Goal: Transaction & Acquisition: Book appointment/travel/reservation

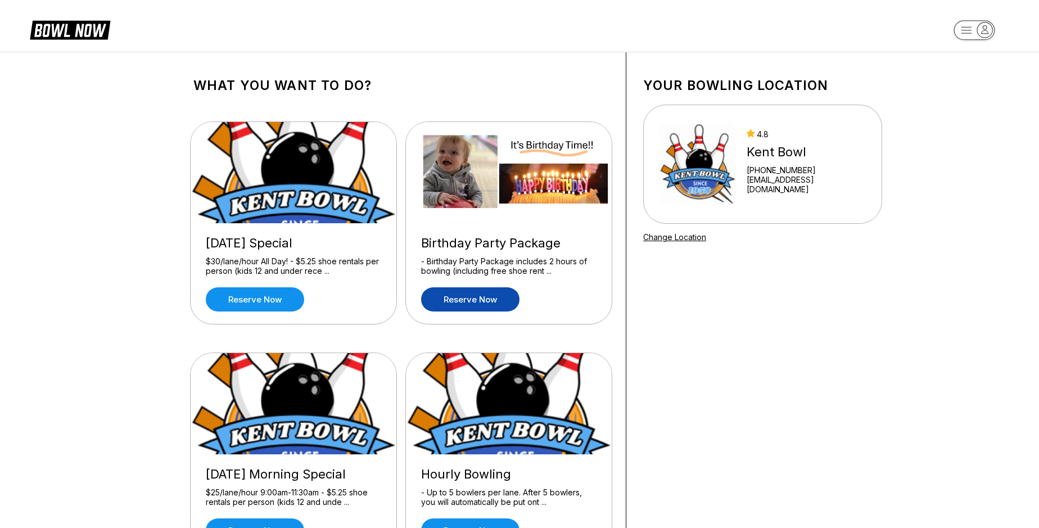
click at [471, 297] on link "Reserve now" at bounding box center [470, 299] width 98 height 24
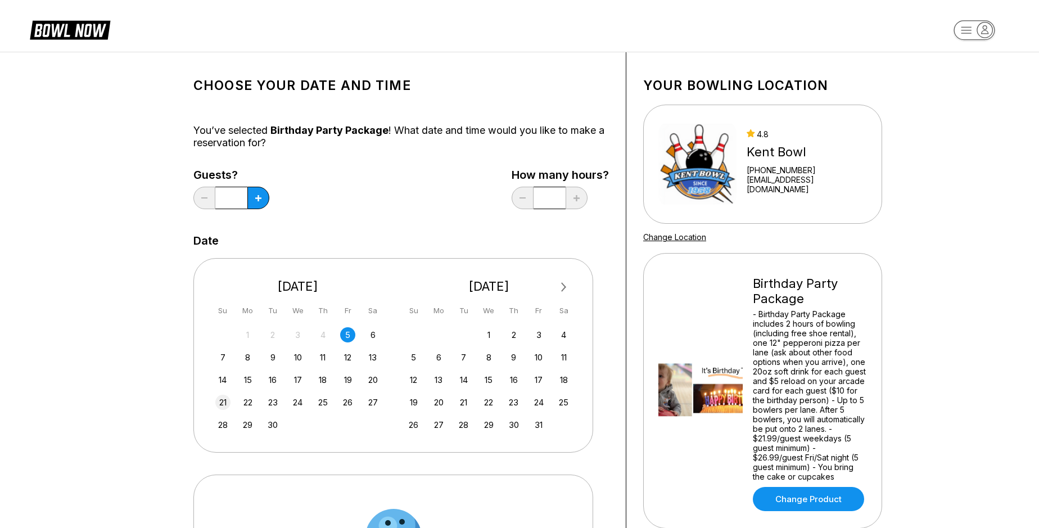
click at [228, 400] on div "21" at bounding box center [222, 402] width 15 height 15
click at [259, 196] on icon at bounding box center [258, 198] width 6 height 6
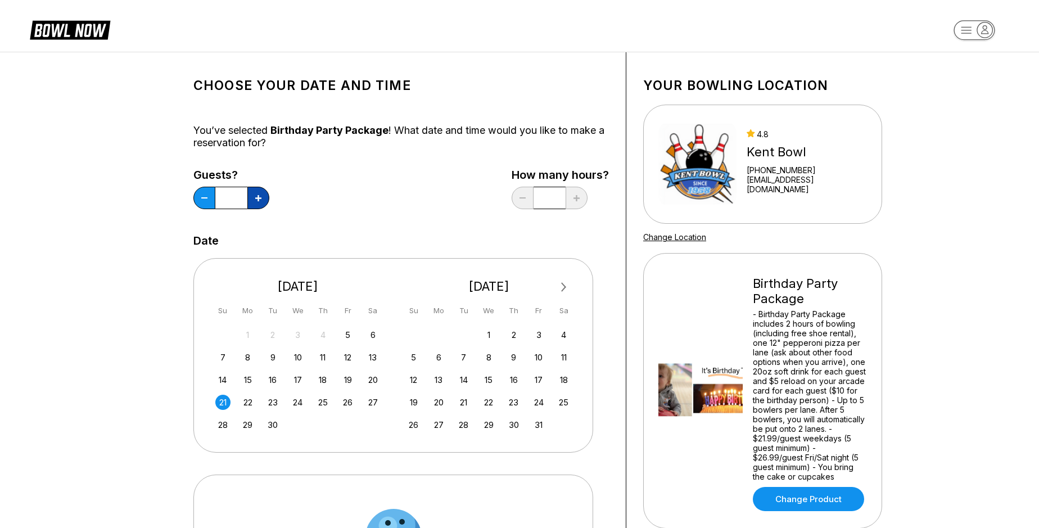
click at [259, 196] on icon at bounding box center [258, 198] width 6 height 6
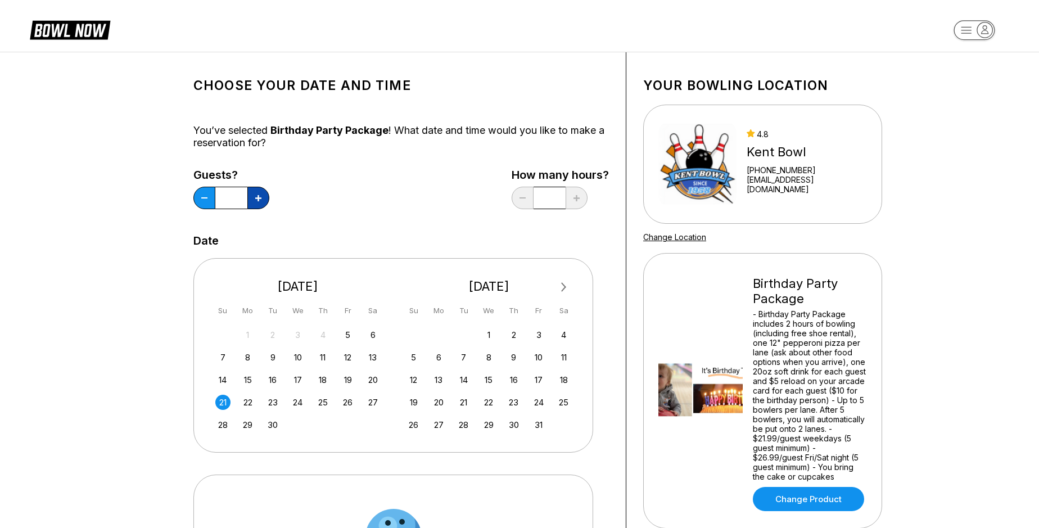
click at [259, 196] on icon at bounding box center [258, 198] width 6 height 6
type input "**"
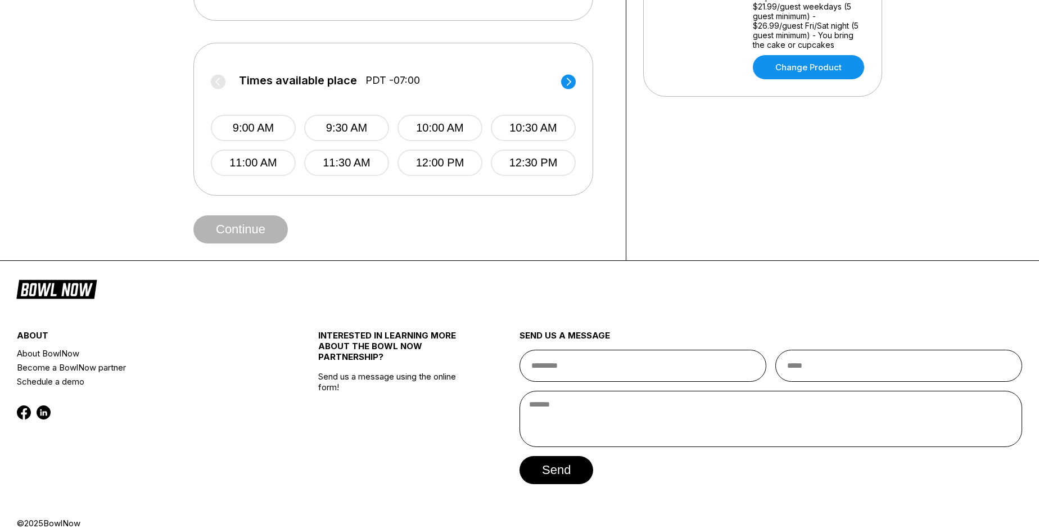
scroll to position [449, 0]
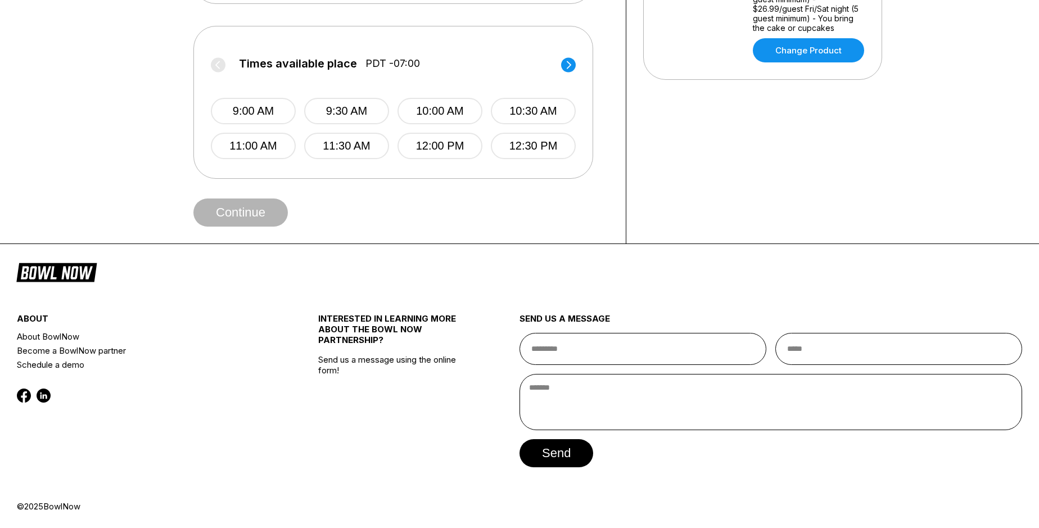
click at [573, 62] on circle at bounding box center [568, 64] width 15 height 15
click at [269, 109] on button "1:00 PM" at bounding box center [253, 111] width 85 height 26
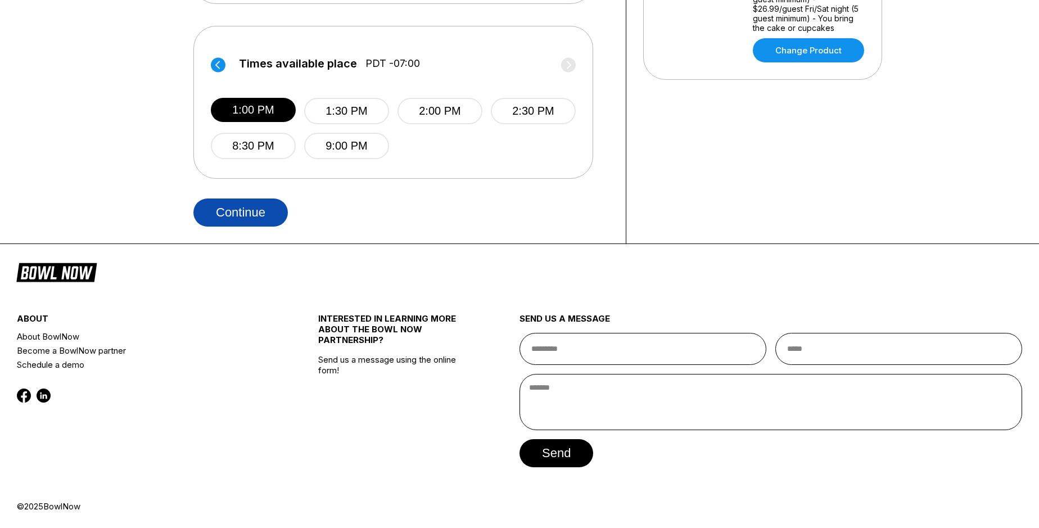
click at [227, 210] on button "Continue" at bounding box center [240, 213] width 94 height 28
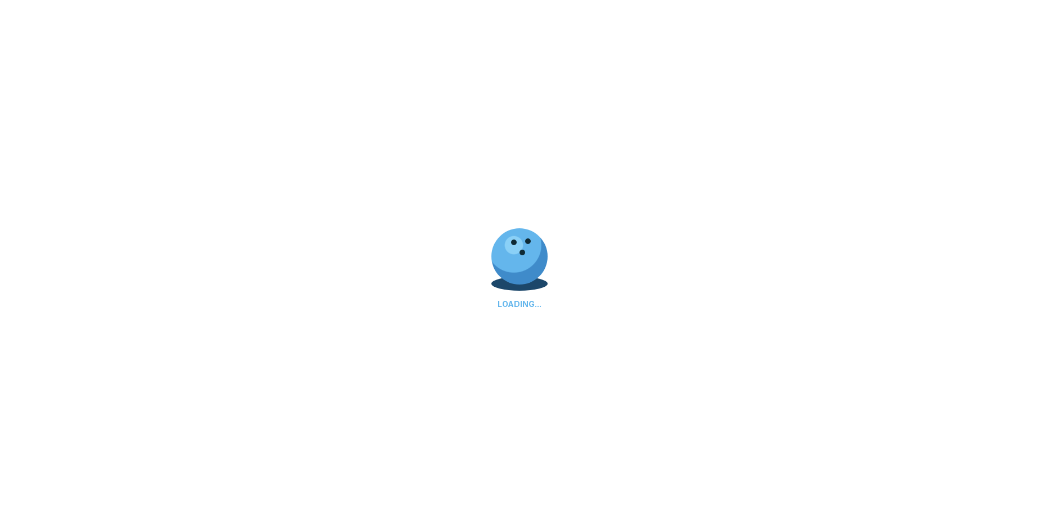
select select "**"
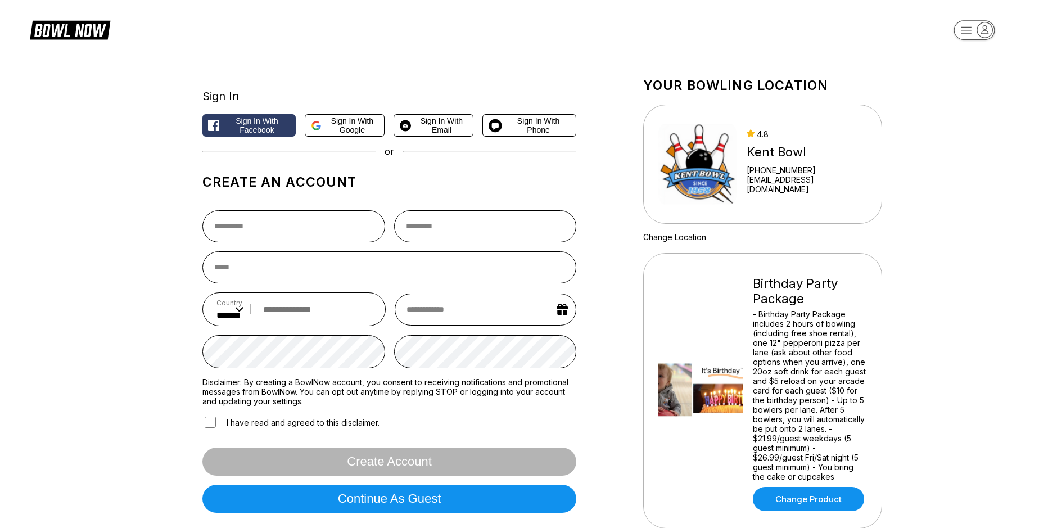
click at [151, 272] on div "Sign In Sign in with Facebook Sign in with Google Sign in with Email Sign in wi…" at bounding box center [519, 300] width 1039 height 497
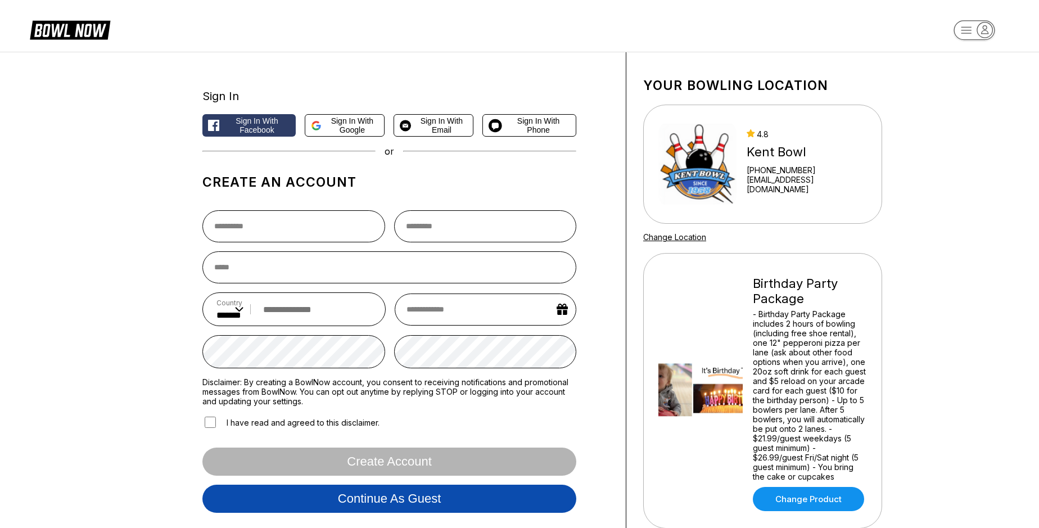
click at [348, 510] on button "Continue as guest" at bounding box center [389, 499] width 374 height 28
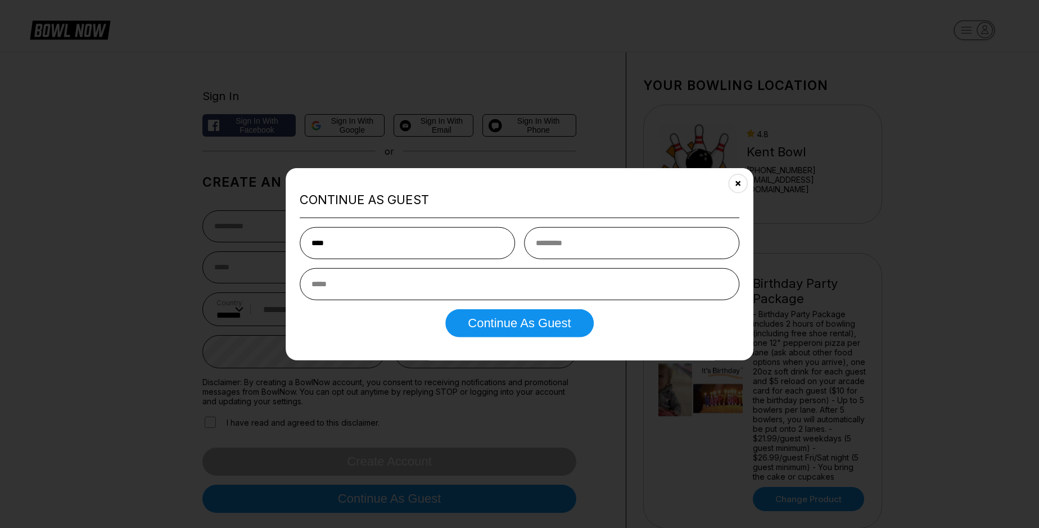
type input "****"
type input "**********"
click at [497, 325] on button "Continue as Guest" at bounding box center [519, 323] width 148 height 28
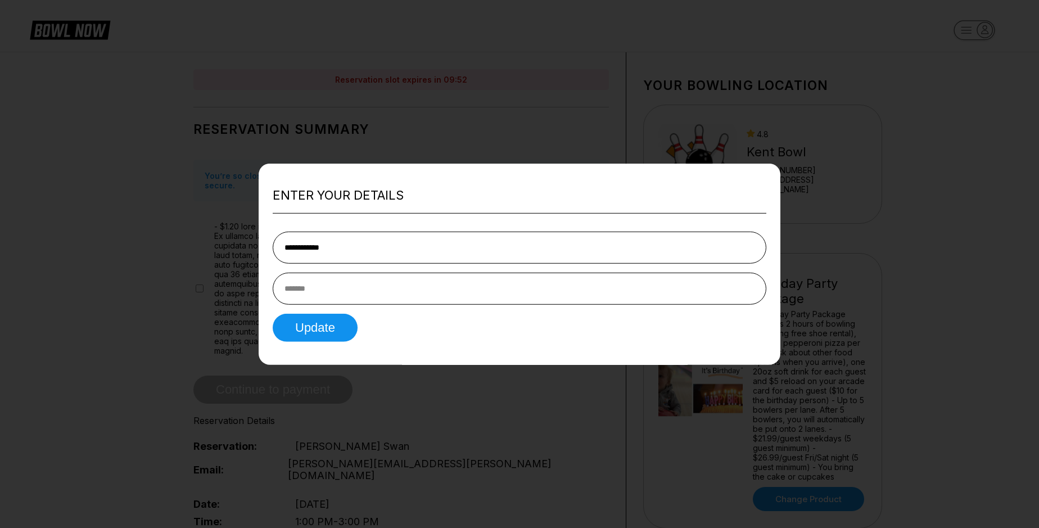
type input "**********"
click at [520, 294] on input "text" at bounding box center [520, 289] width 494 height 32
type input "**********"
drag, startPoint x: 462, startPoint y: 287, endPoint x: 193, endPoint y: 258, distance: 269.8
click at [273, 273] on input "**********" at bounding box center [520, 289] width 494 height 32
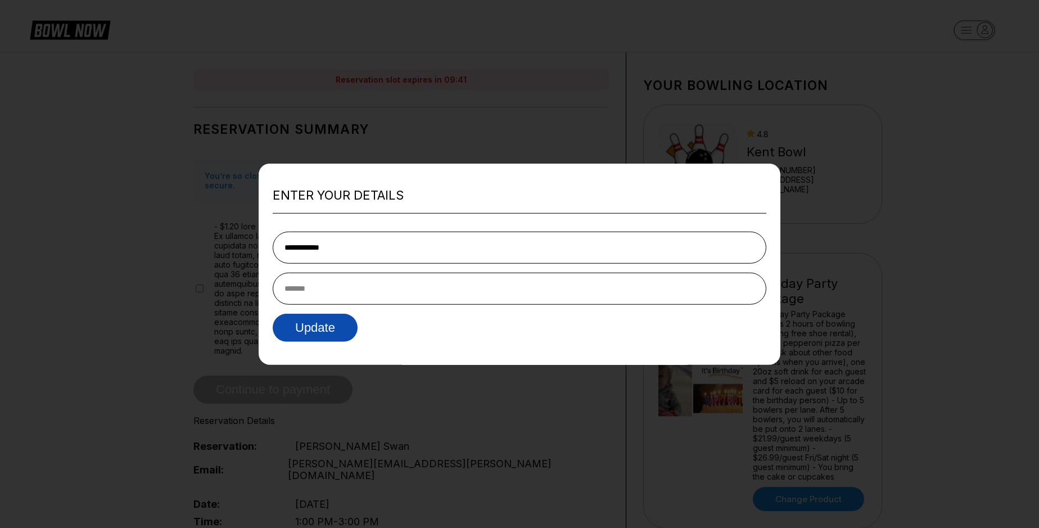
click at [315, 330] on button "Update" at bounding box center [315, 328] width 85 height 28
type input "**********"
click at [328, 326] on button "Update" at bounding box center [315, 328] width 85 height 28
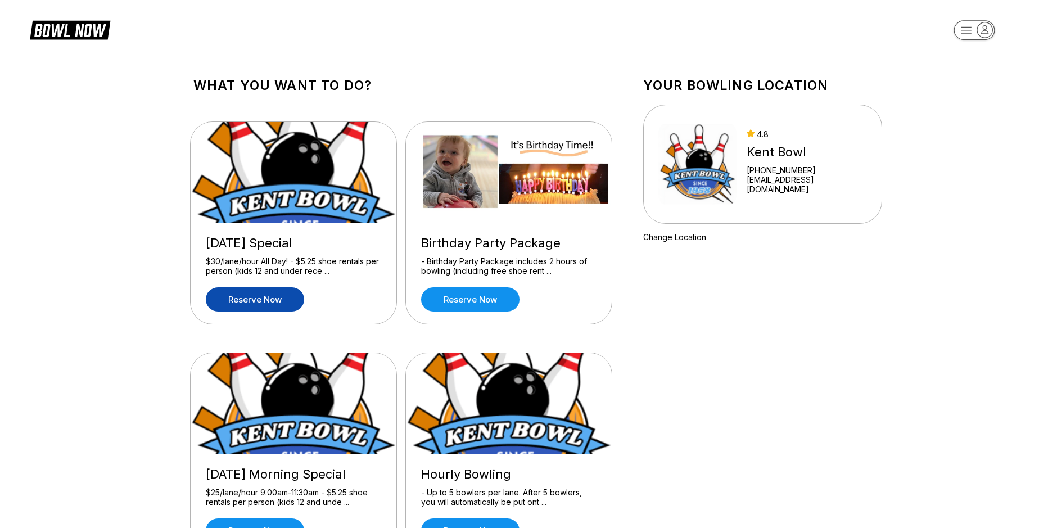
scroll to position [64, 0]
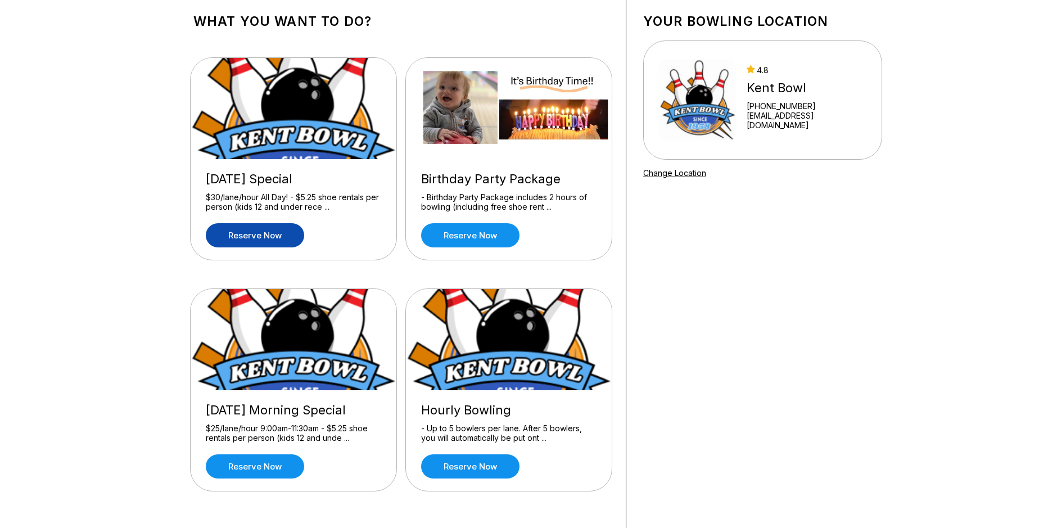
click at [246, 232] on link "Reserve now" at bounding box center [255, 235] width 98 height 24
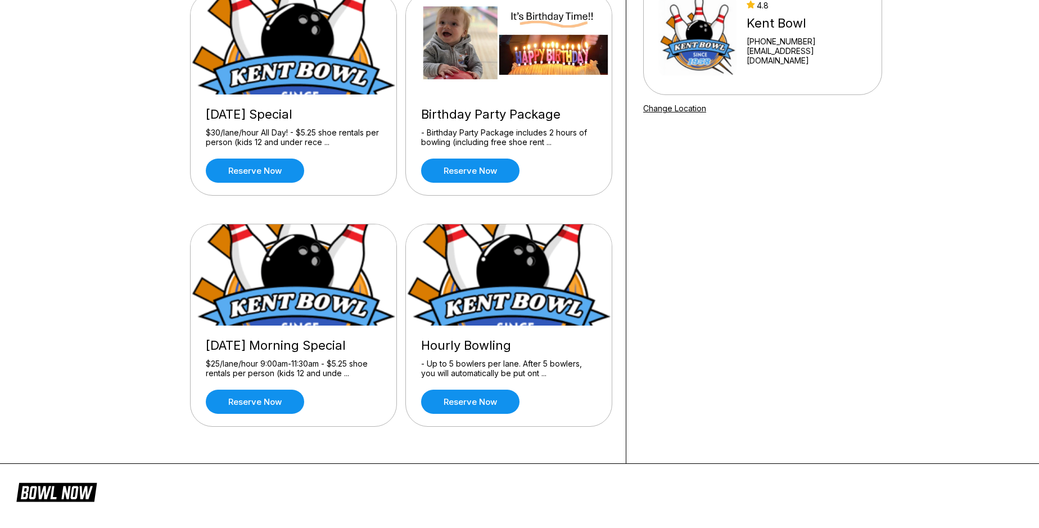
scroll to position [128, 0]
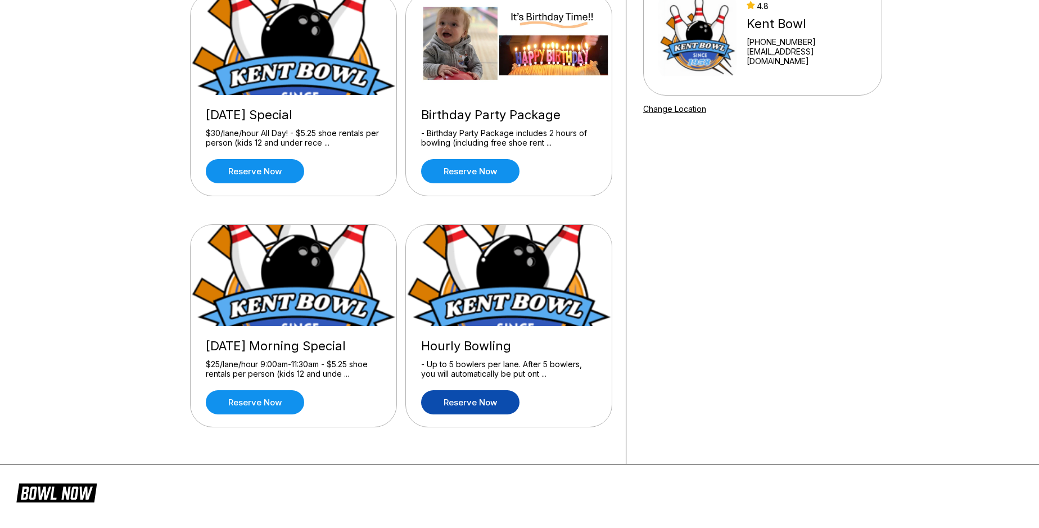
click at [462, 404] on link "Reserve now" at bounding box center [470, 402] width 98 height 24
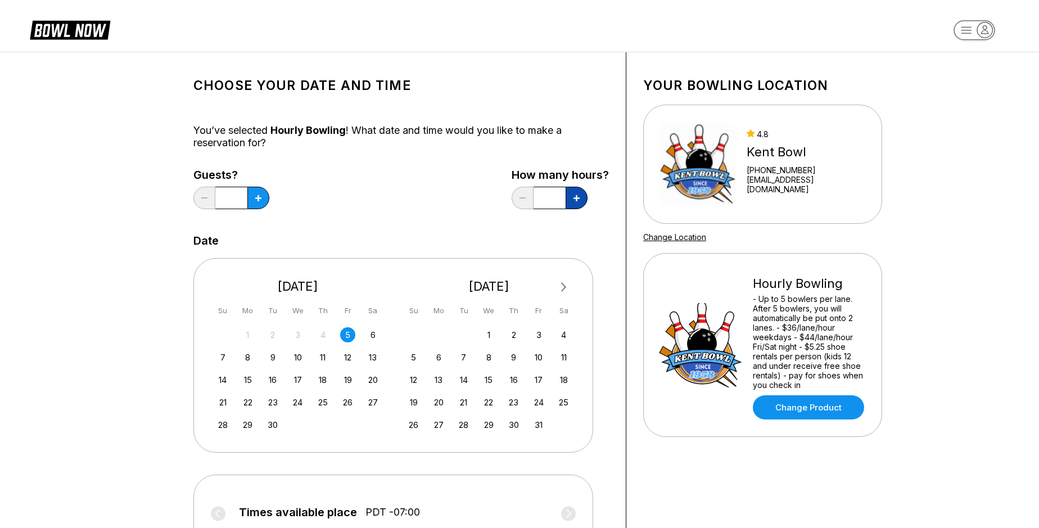
click at [575, 204] on button at bounding box center [577, 198] width 22 height 22
click at [582, 202] on button at bounding box center [577, 198] width 22 height 22
type input "*"
click at [256, 198] on icon at bounding box center [258, 198] width 6 height 6
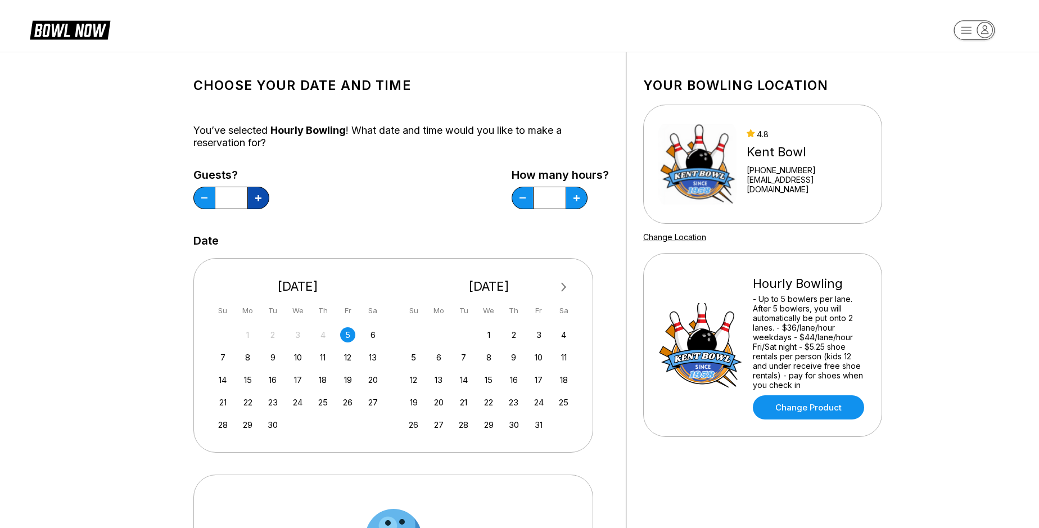
click at [256, 198] on icon at bounding box center [258, 198] width 6 height 6
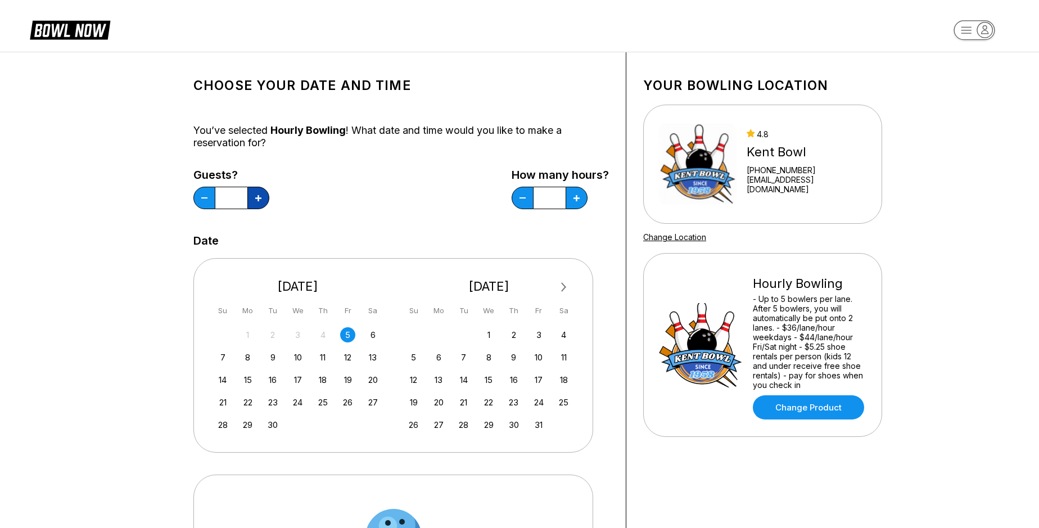
click at [256, 198] on icon at bounding box center [258, 198] width 6 height 6
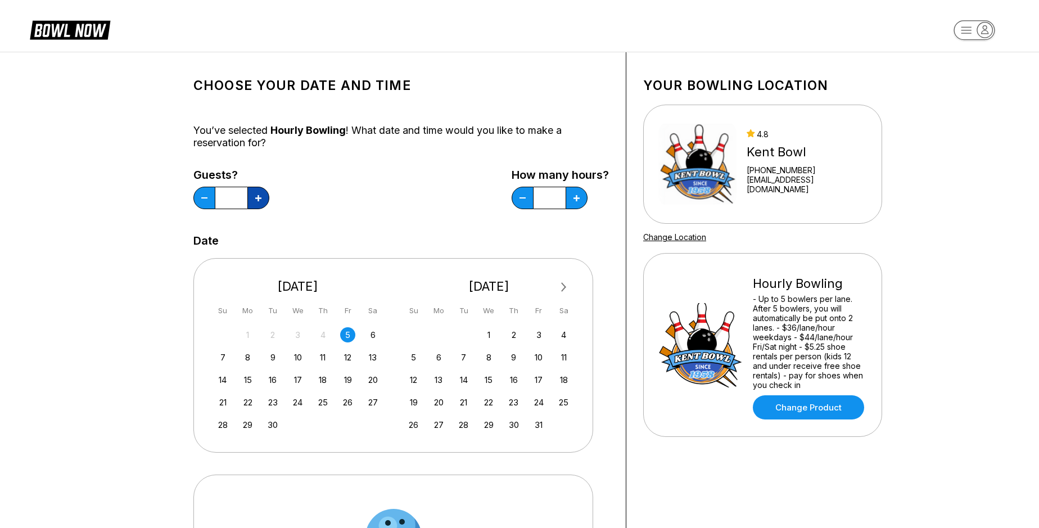
click at [256, 198] on icon at bounding box center [258, 198] width 6 height 6
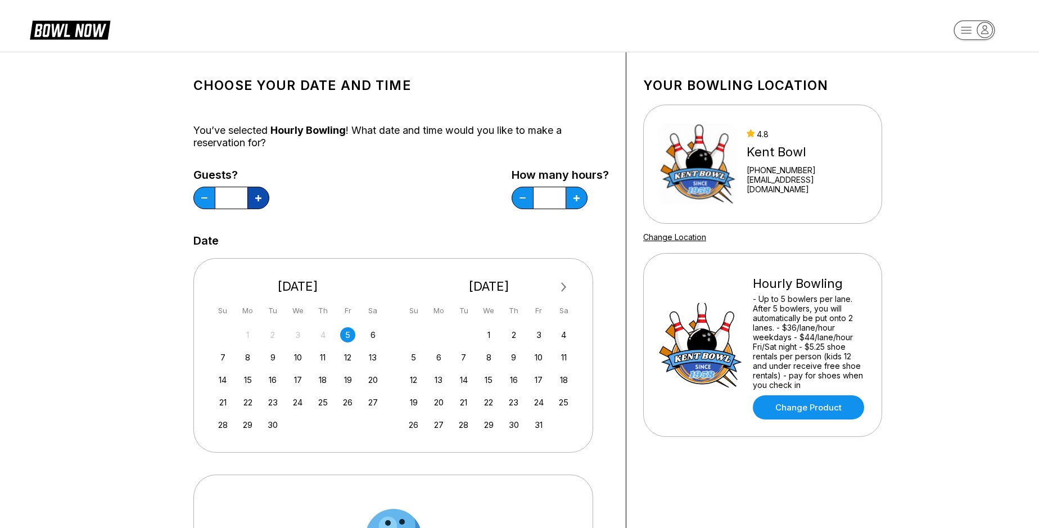
click at [256, 198] on icon at bounding box center [258, 198] width 6 height 6
type input "**"
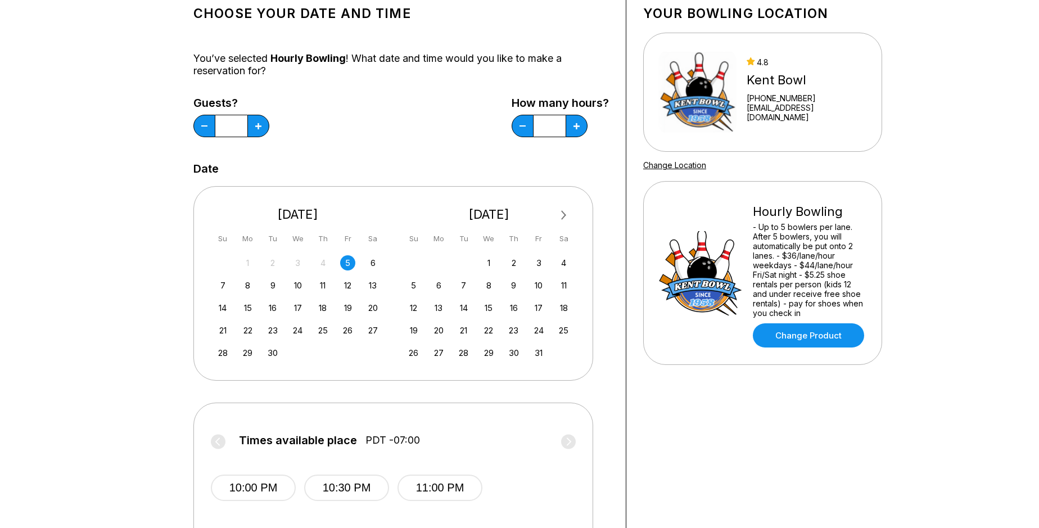
scroll to position [192, 0]
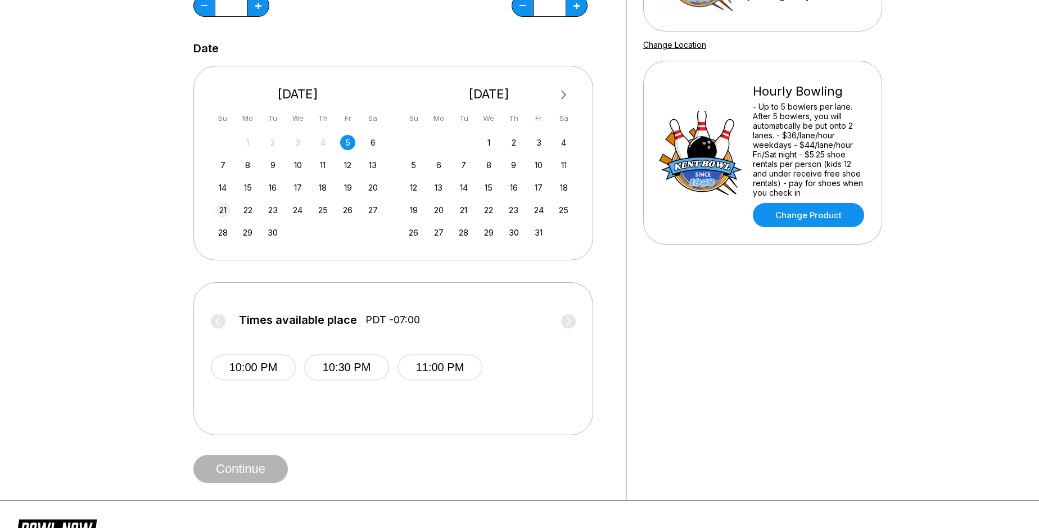
click at [227, 211] on div "21" at bounding box center [222, 209] width 15 height 15
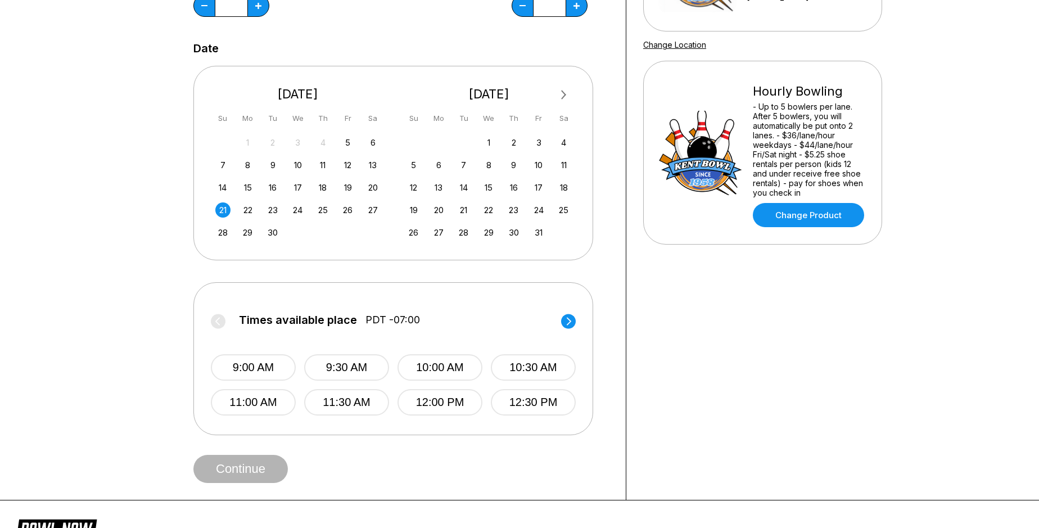
click at [570, 320] on circle at bounding box center [568, 321] width 15 height 15
click at [277, 355] on button "1:00 PM" at bounding box center [253, 367] width 85 height 26
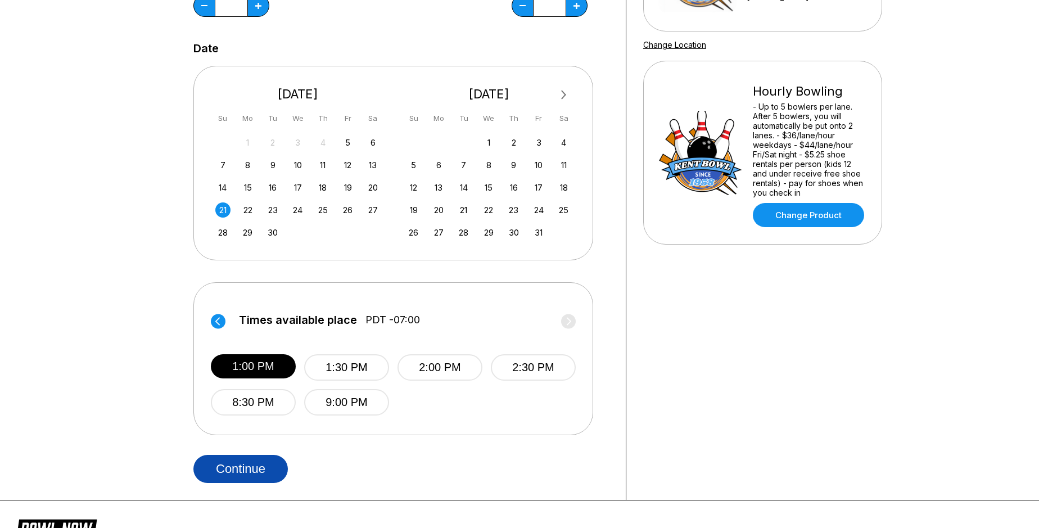
click at [227, 468] on button "Continue" at bounding box center [240, 469] width 94 height 28
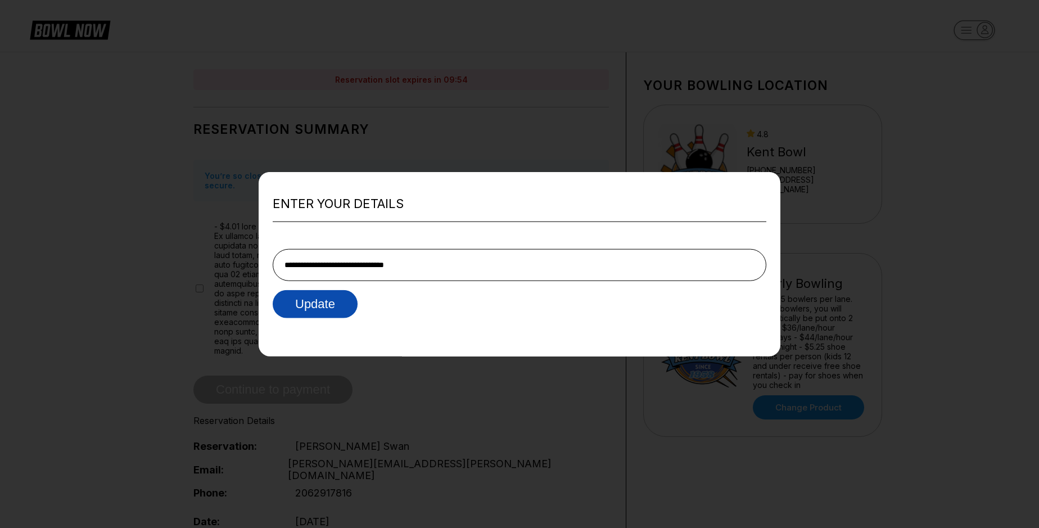
type input "**********"
click at [323, 301] on button "Update" at bounding box center [315, 304] width 85 height 28
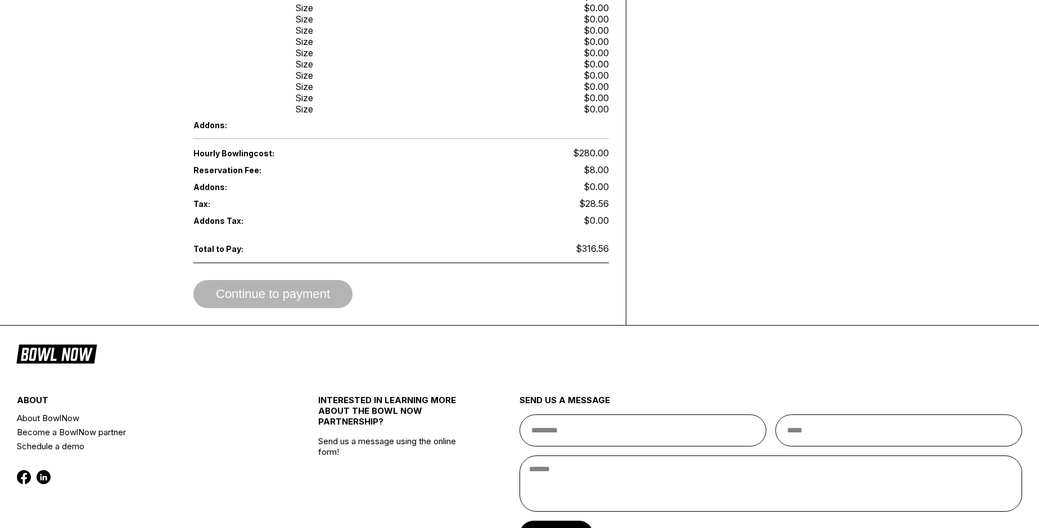
scroll to position [302, 0]
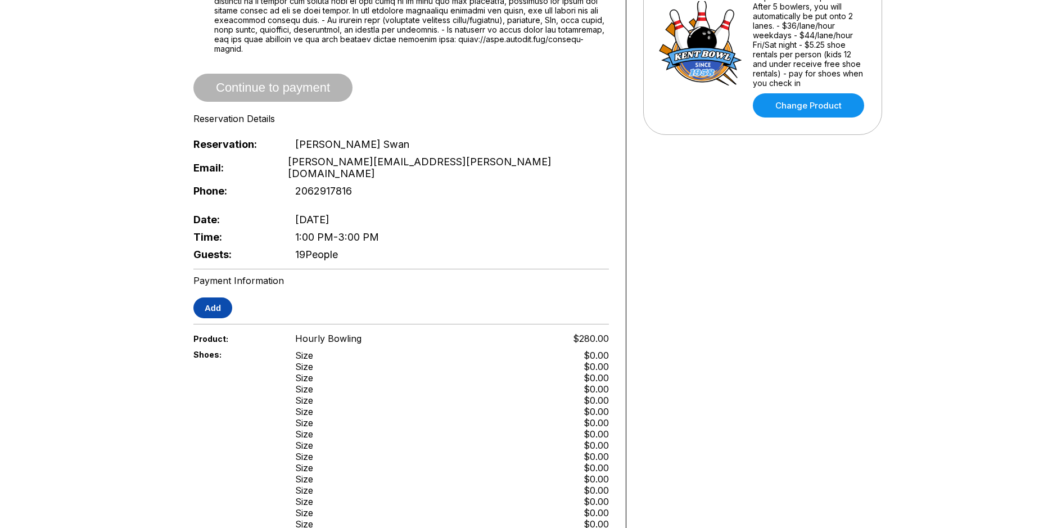
click at [219, 298] on button "Add" at bounding box center [212, 308] width 39 height 21
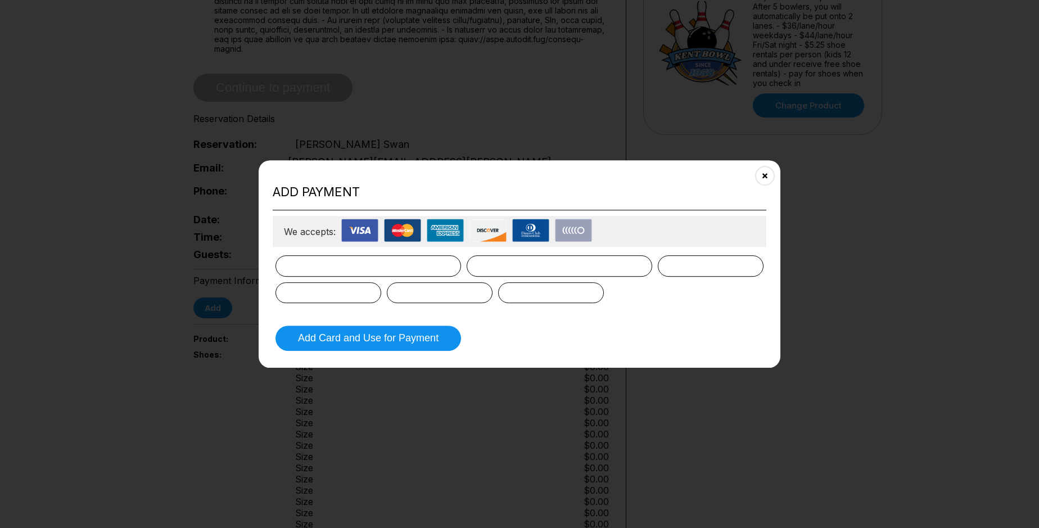
click at [358, 225] on img at bounding box center [359, 230] width 37 height 23
click at [341, 274] on iframe at bounding box center [368, 266] width 151 height 17
click at [610, 232] on div "We accepts:" at bounding box center [520, 231] width 494 height 31
click at [575, 235] on img at bounding box center [573, 230] width 37 height 23
click at [366, 340] on button "Add Card and Use for Payment" at bounding box center [369, 338] width 186 height 25
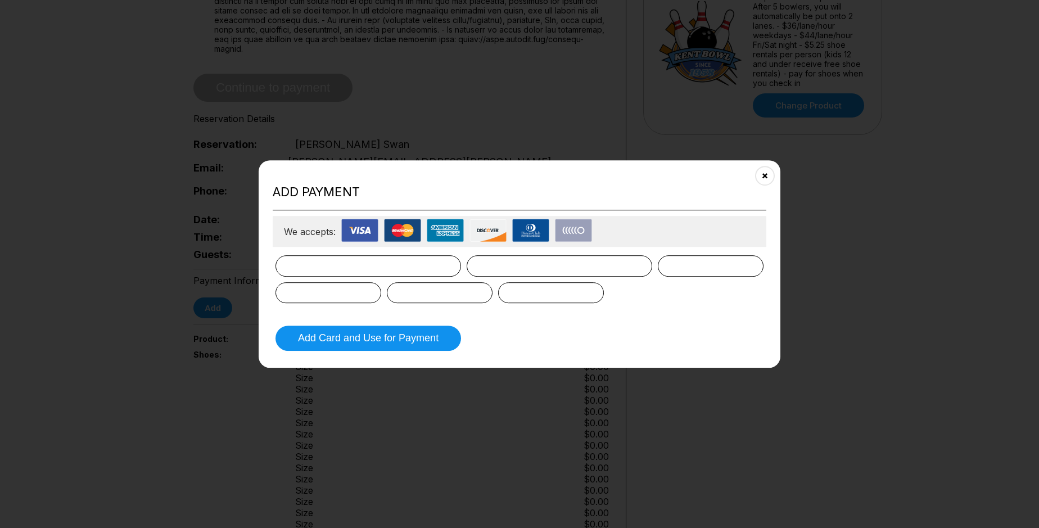
click at [317, 284] on div at bounding box center [329, 292] width 106 height 21
click at [320, 219] on div "We accepts:" at bounding box center [520, 231] width 494 height 31
click at [431, 316] on form "Add Card and Use for Payment" at bounding box center [520, 303] width 494 height 101
click at [339, 343] on button "Add Card and Use for Payment" at bounding box center [369, 338] width 186 height 25
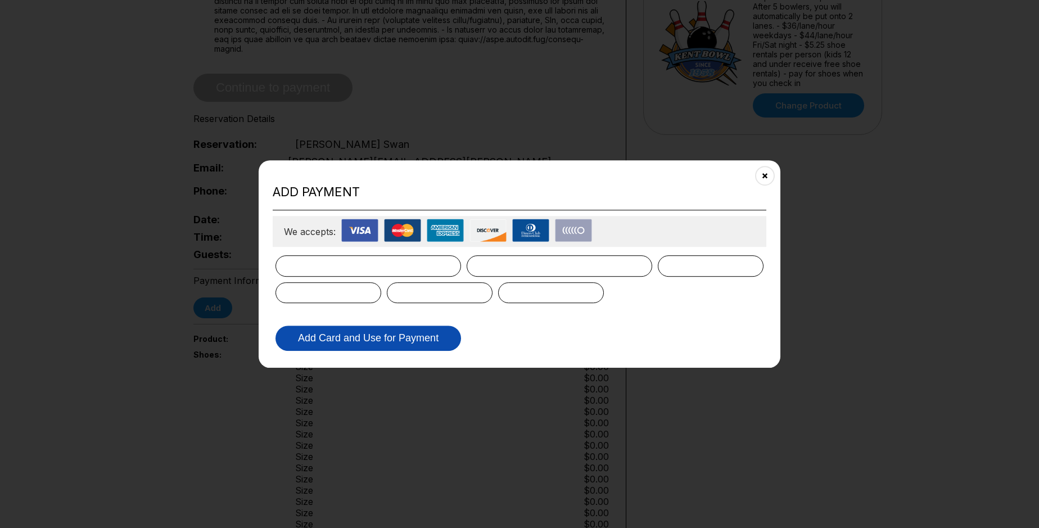
click at [339, 343] on button "Add Card and Use for Payment" at bounding box center [369, 338] width 186 height 25
click at [764, 178] on icon "Close" at bounding box center [765, 175] width 9 height 9
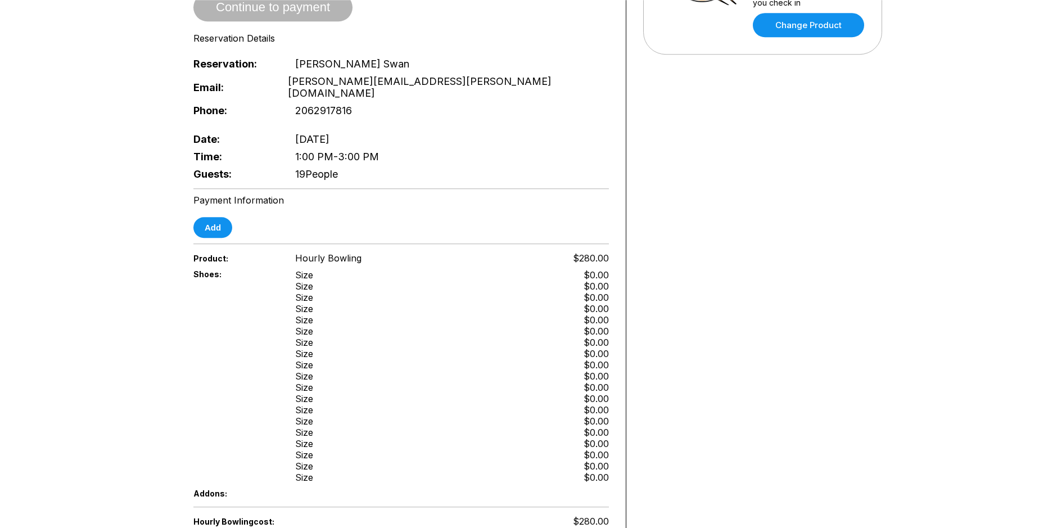
scroll to position [385, 0]
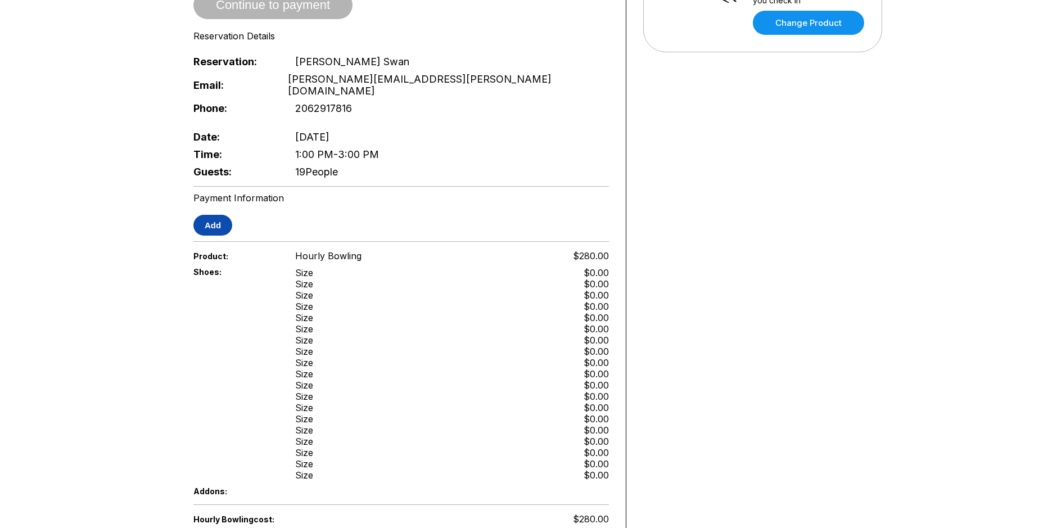
click at [217, 215] on button "Add" at bounding box center [212, 225] width 39 height 21
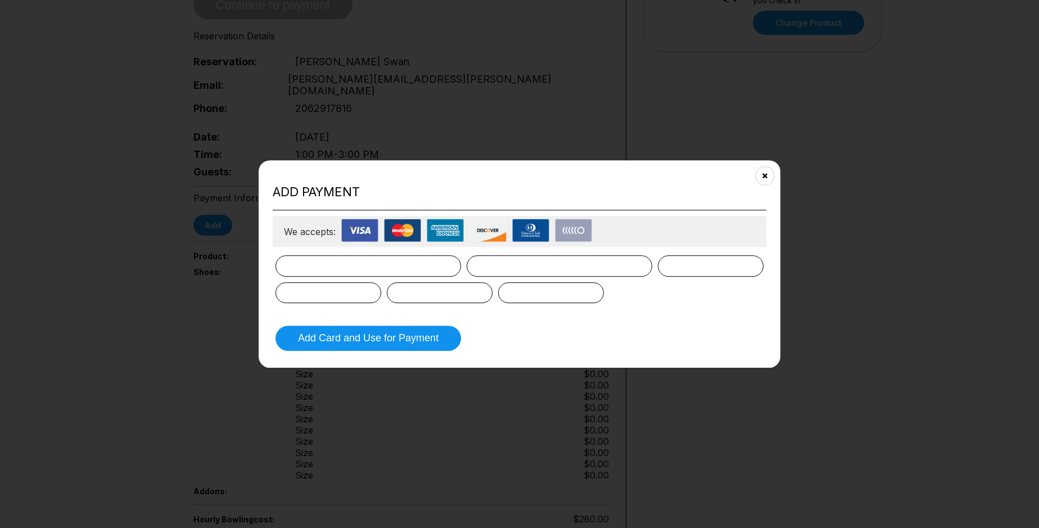
click at [280, 271] on div at bounding box center [369, 265] width 186 height 21
click at [318, 269] on iframe at bounding box center [368, 266] width 151 height 17
click at [770, 183] on button "Close" at bounding box center [765, 175] width 28 height 28
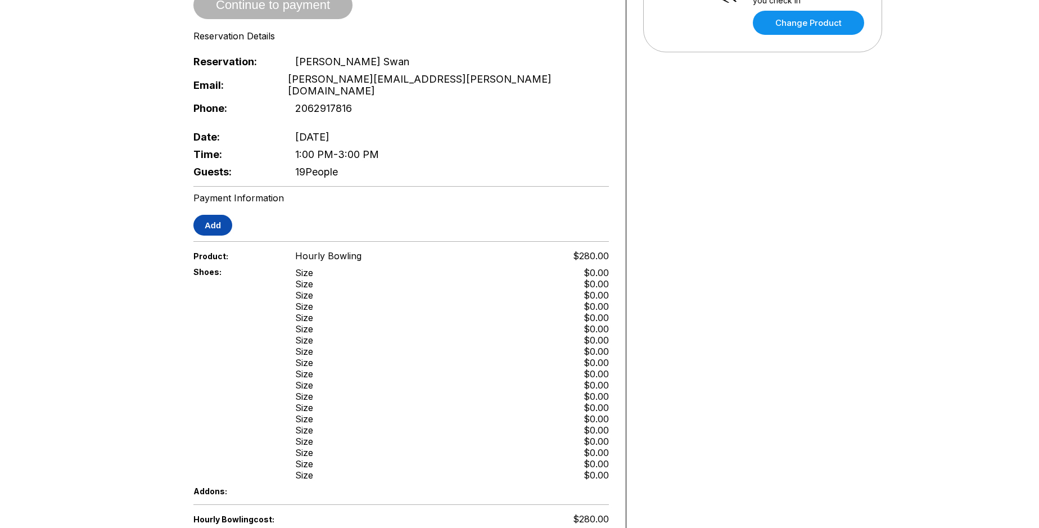
click at [210, 215] on button "Add" at bounding box center [212, 225] width 39 height 21
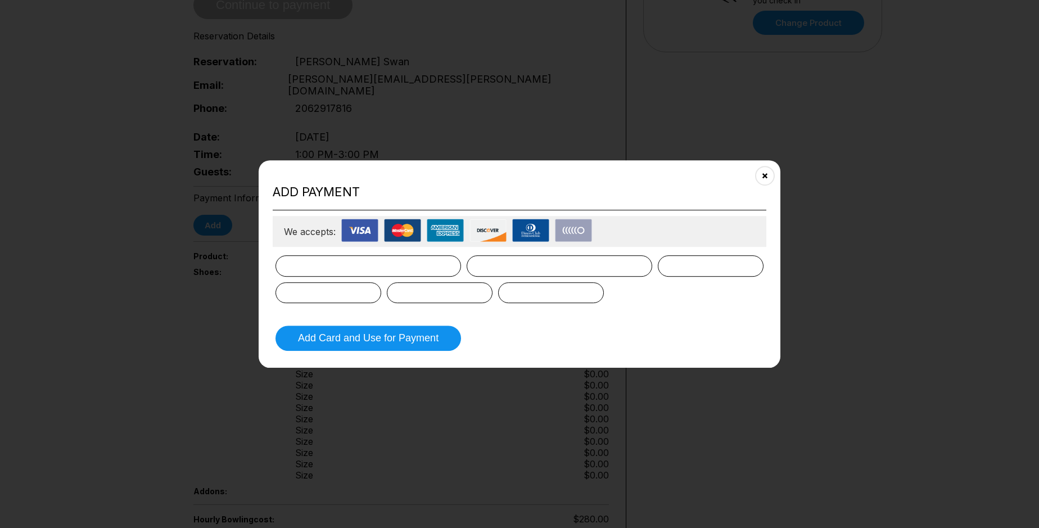
click at [313, 265] on iframe at bounding box center [368, 266] width 151 height 17
click at [402, 233] on img at bounding box center [402, 230] width 37 height 23
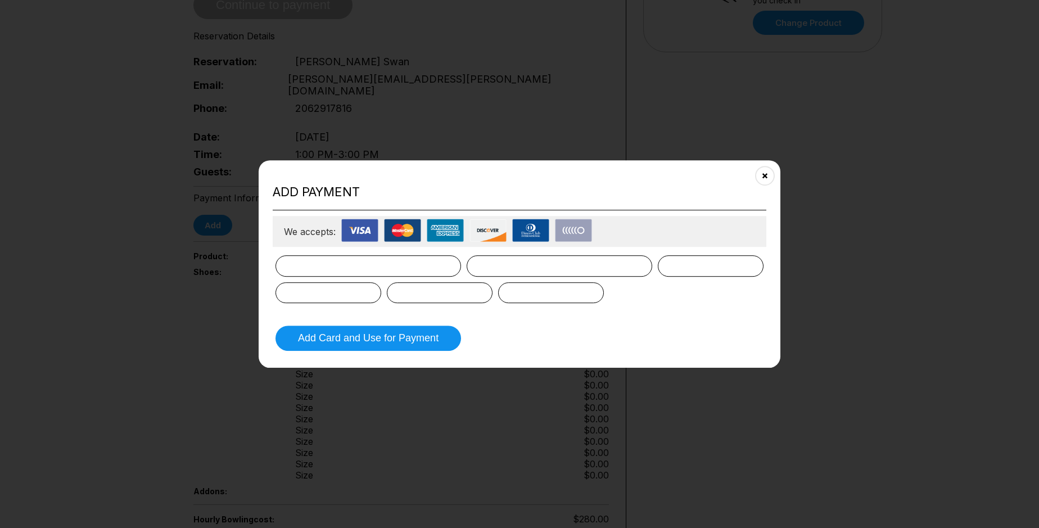
click at [359, 227] on img at bounding box center [359, 230] width 37 height 23
click at [318, 344] on button "Add Card and Use for Payment" at bounding box center [369, 338] width 186 height 25
click at [339, 262] on iframe at bounding box center [368, 266] width 151 height 17
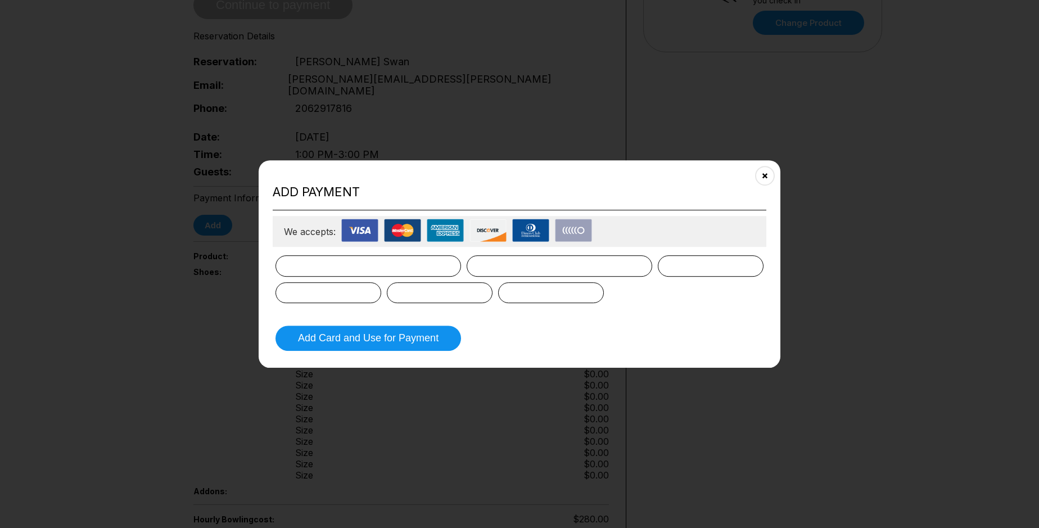
click at [335, 299] on iframe at bounding box center [328, 292] width 71 height 17
click at [489, 270] on iframe at bounding box center [559, 266] width 151 height 17
click at [549, 292] on iframe at bounding box center [551, 292] width 71 height 17
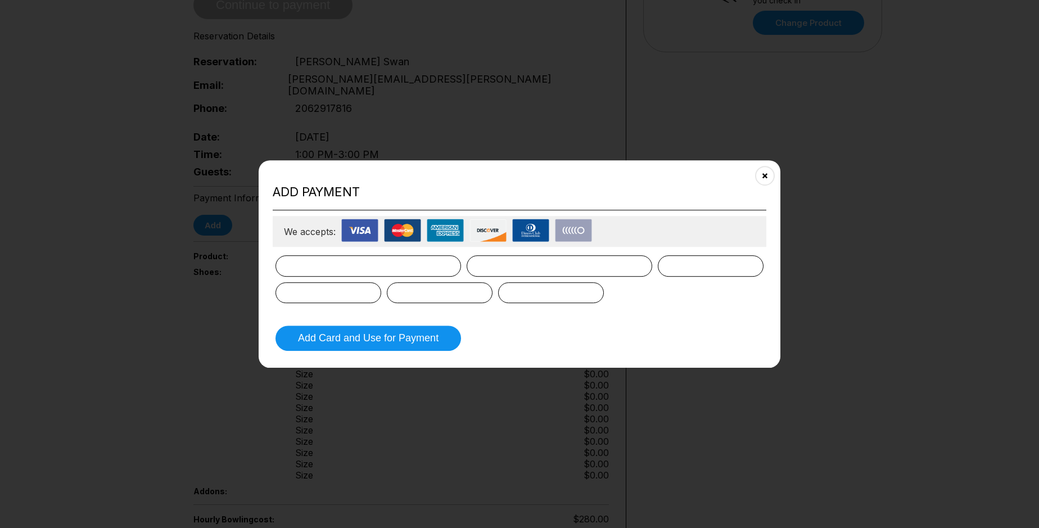
click at [683, 276] on div at bounding box center [711, 265] width 106 height 21
click at [771, 177] on button "Close" at bounding box center [765, 175] width 28 height 28
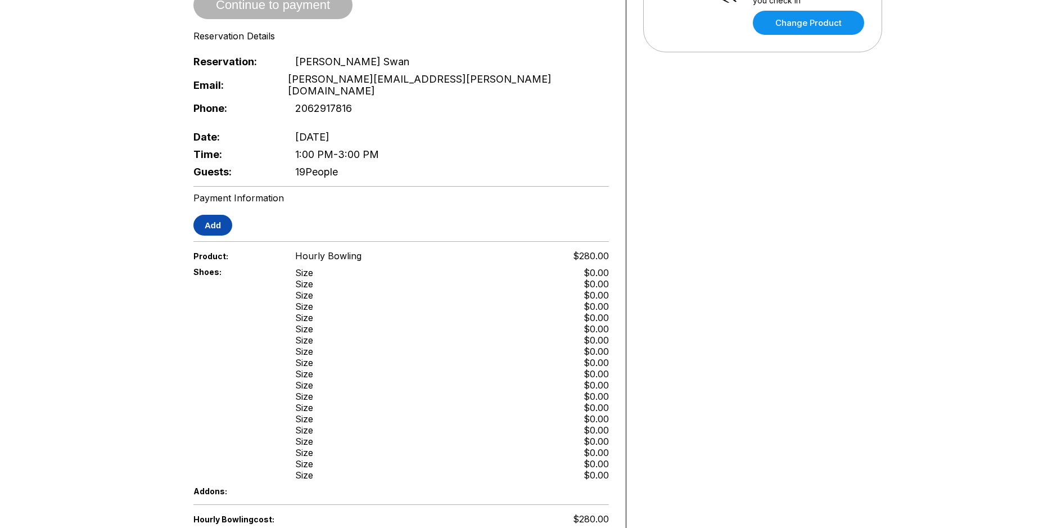
click at [209, 215] on button "Add" at bounding box center [212, 225] width 39 height 21
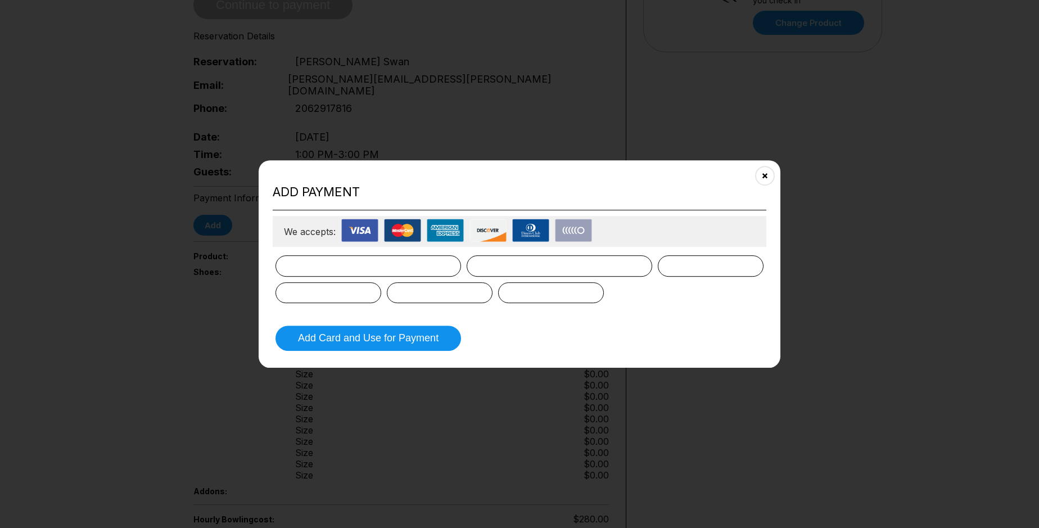
click at [373, 229] on img at bounding box center [359, 230] width 37 height 23
click at [348, 267] on iframe at bounding box center [368, 266] width 151 height 17
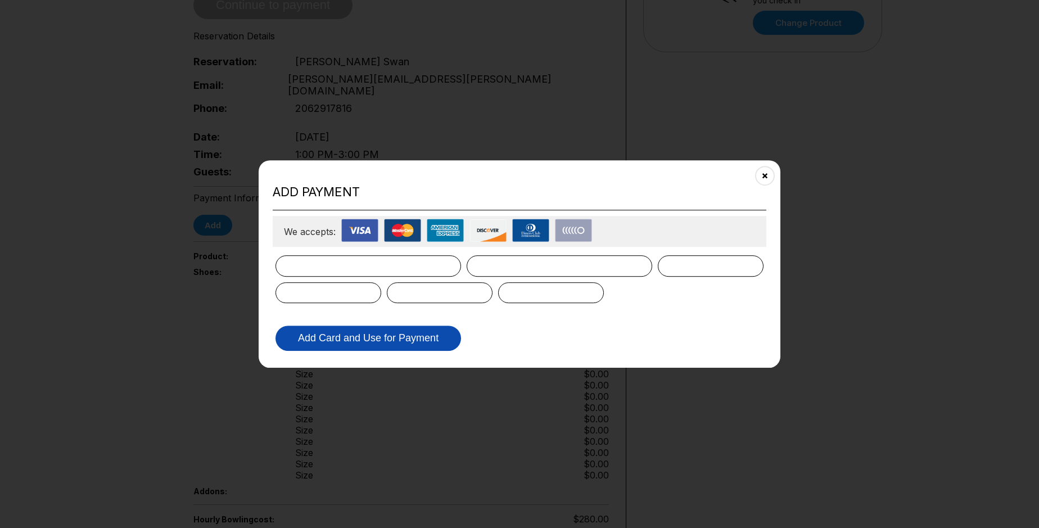
click at [339, 340] on button "Add Card and Use for Payment" at bounding box center [369, 338] width 186 height 25
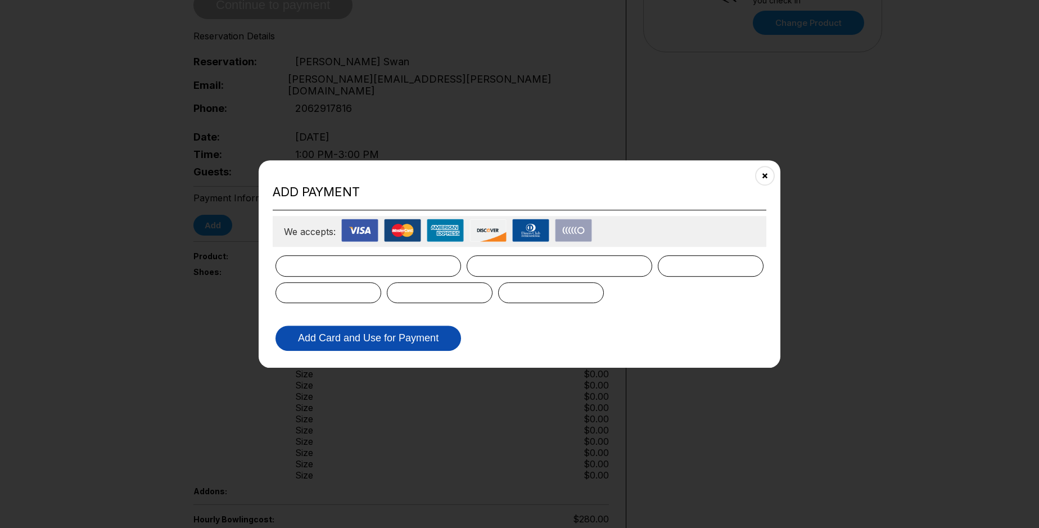
click at [339, 340] on button "Add Card and Use for Payment" at bounding box center [369, 338] width 186 height 25
click at [775, 166] on div "Add payment We accepts: Add Card and Use for Payment" at bounding box center [520, 264] width 522 height 208
click at [763, 177] on icon "Close" at bounding box center [765, 175] width 9 height 9
